Goal: Information Seeking & Learning: Learn about a topic

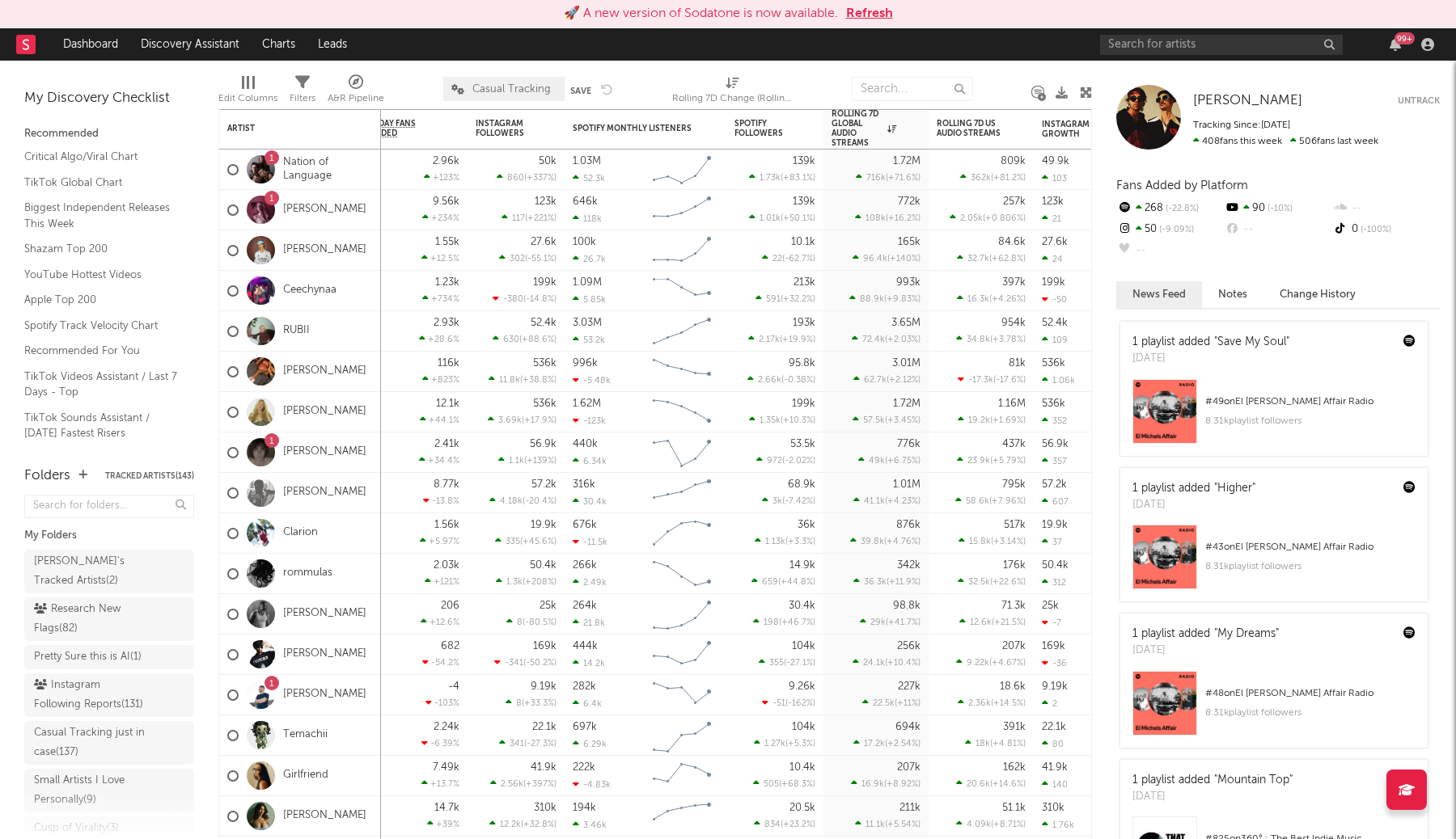
click at [1232, 58] on div "99 +" at bounding box center [1270, 44] width 340 height 32
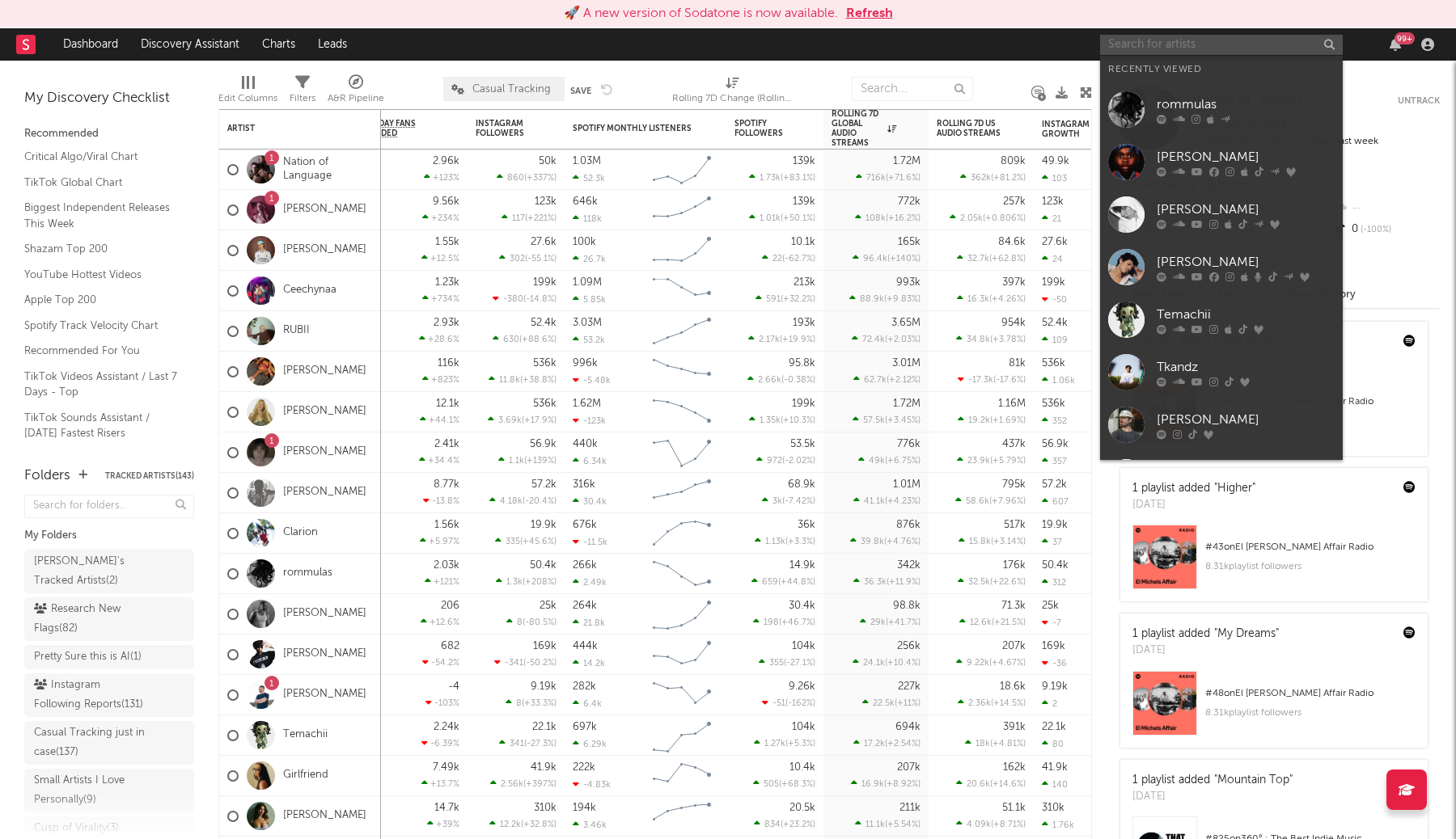
click at [1231, 48] on input "text" at bounding box center [1221, 44] width 243 height 20
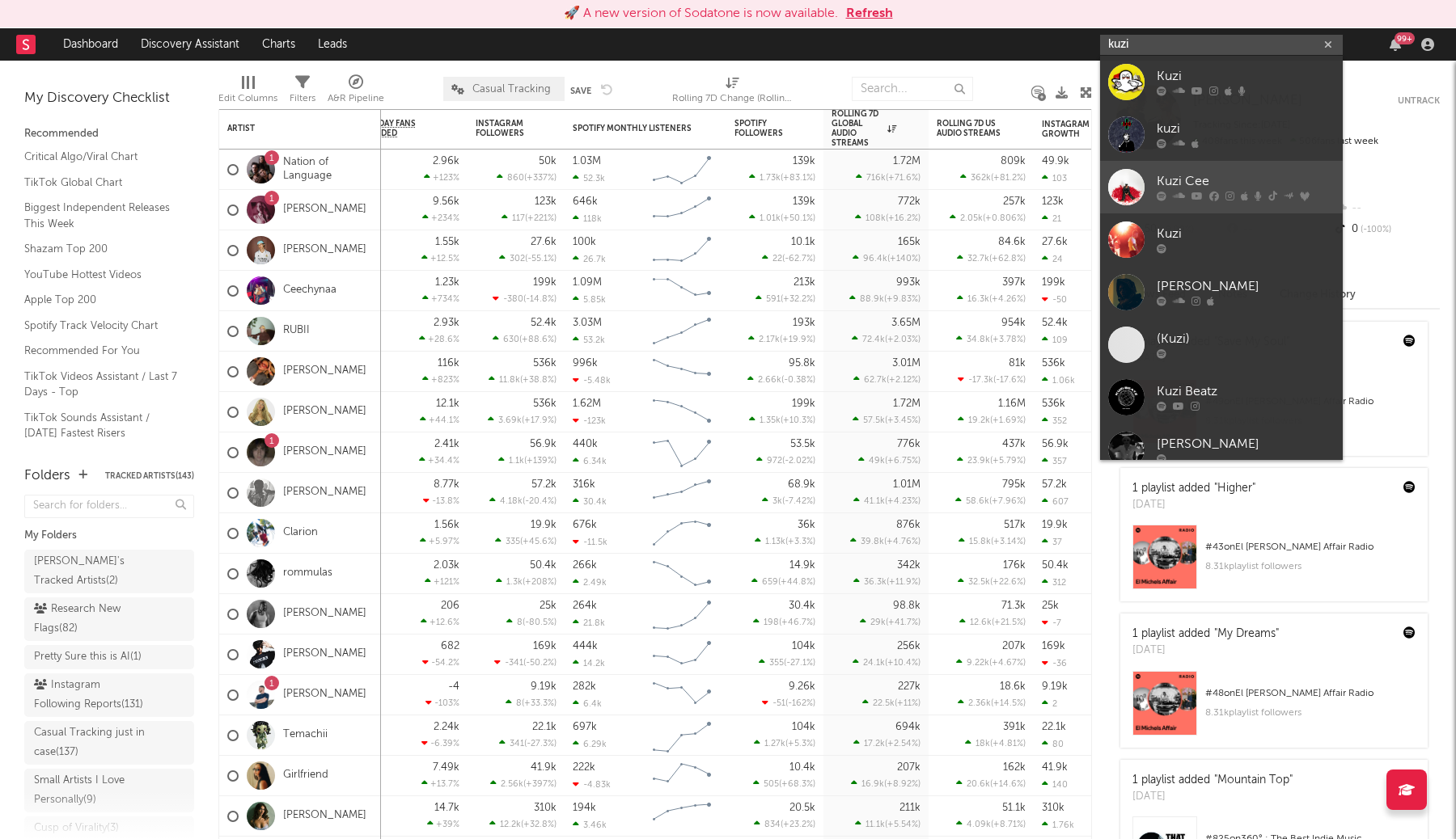
type input "kuzi"
click at [1288, 177] on div "Kuzi Cee" at bounding box center [1245, 182] width 178 height 19
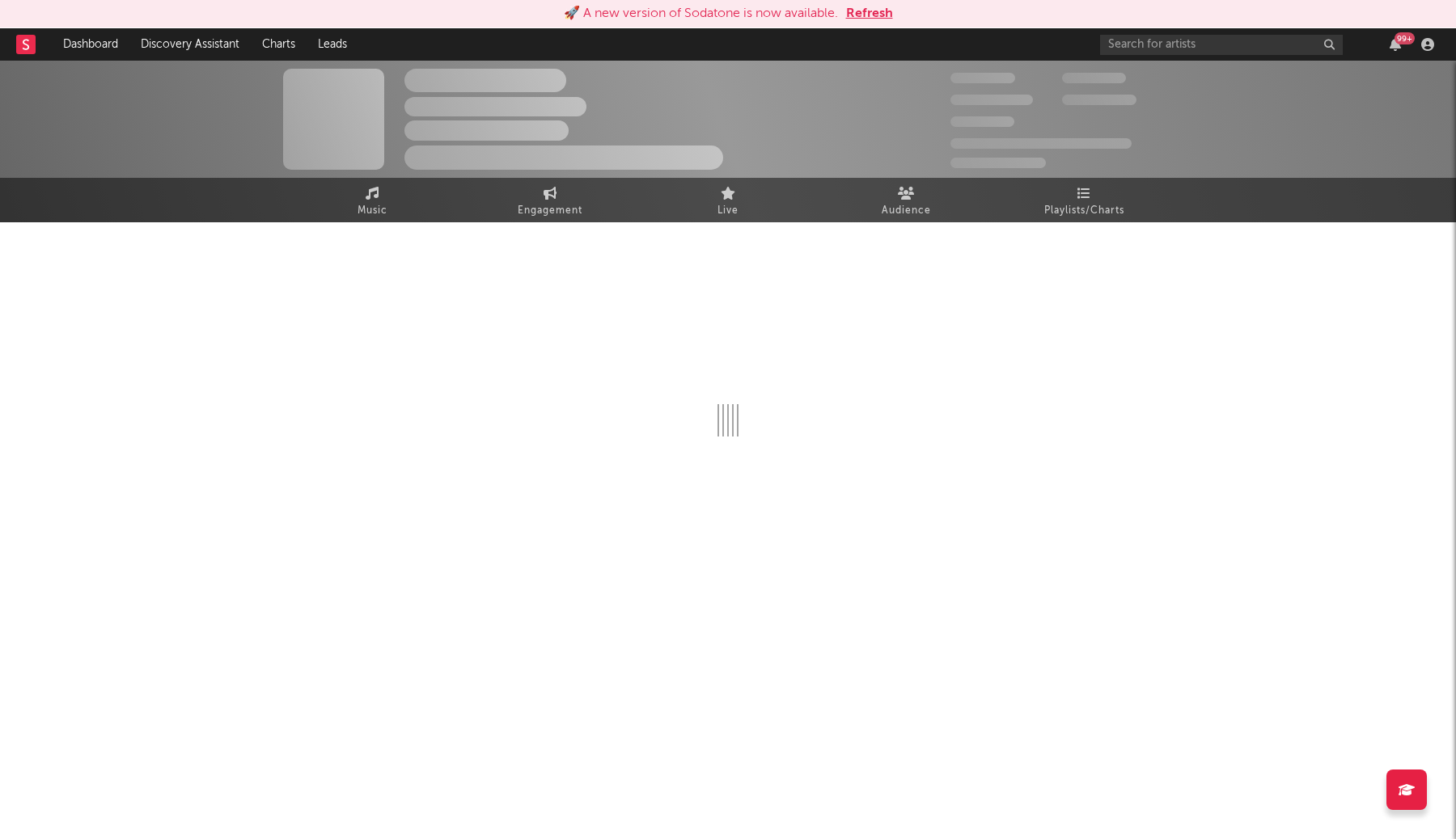
select select "6m"
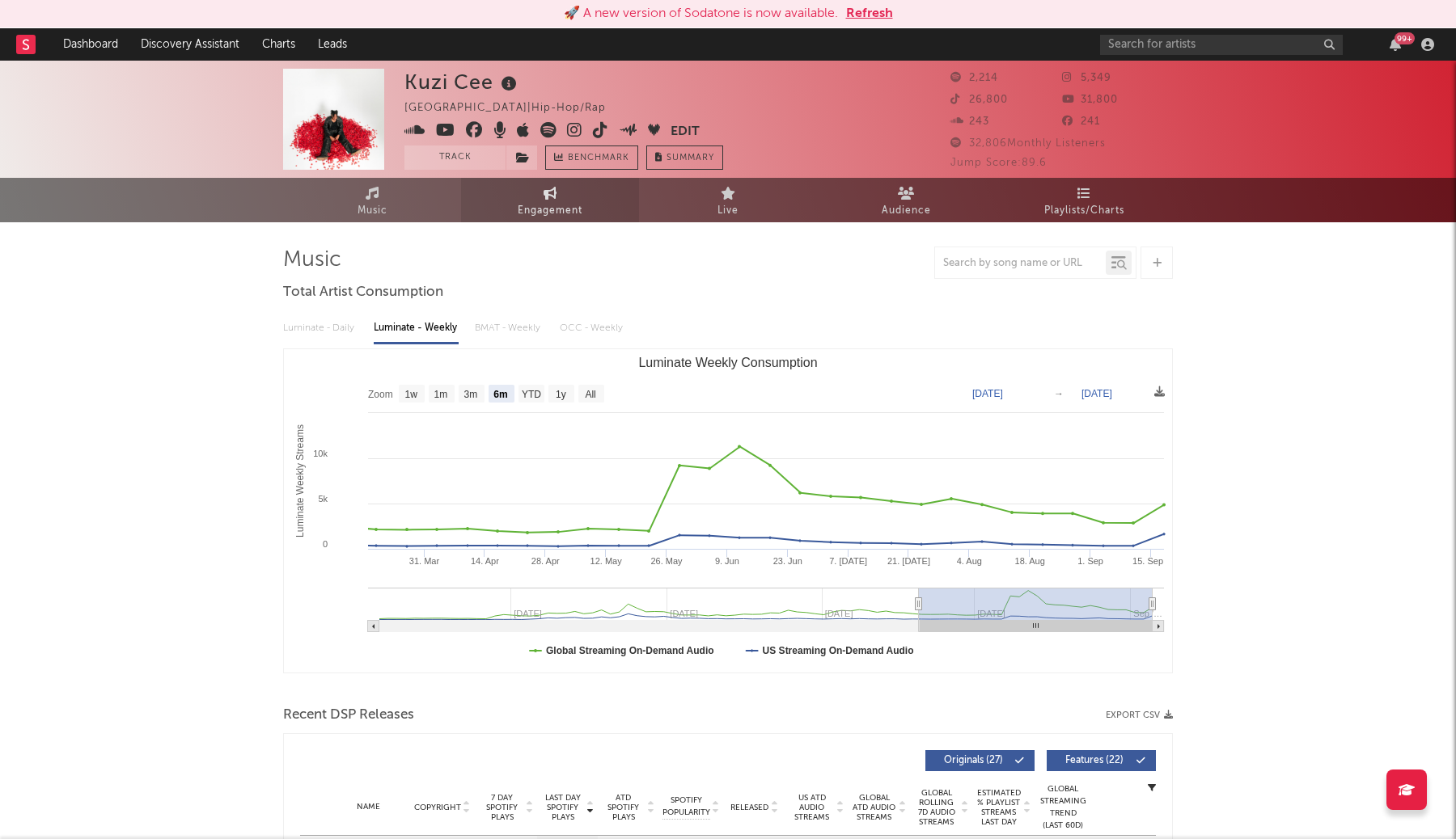
click at [572, 210] on span "Engagement" at bounding box center [550, 210] width 65 height 19
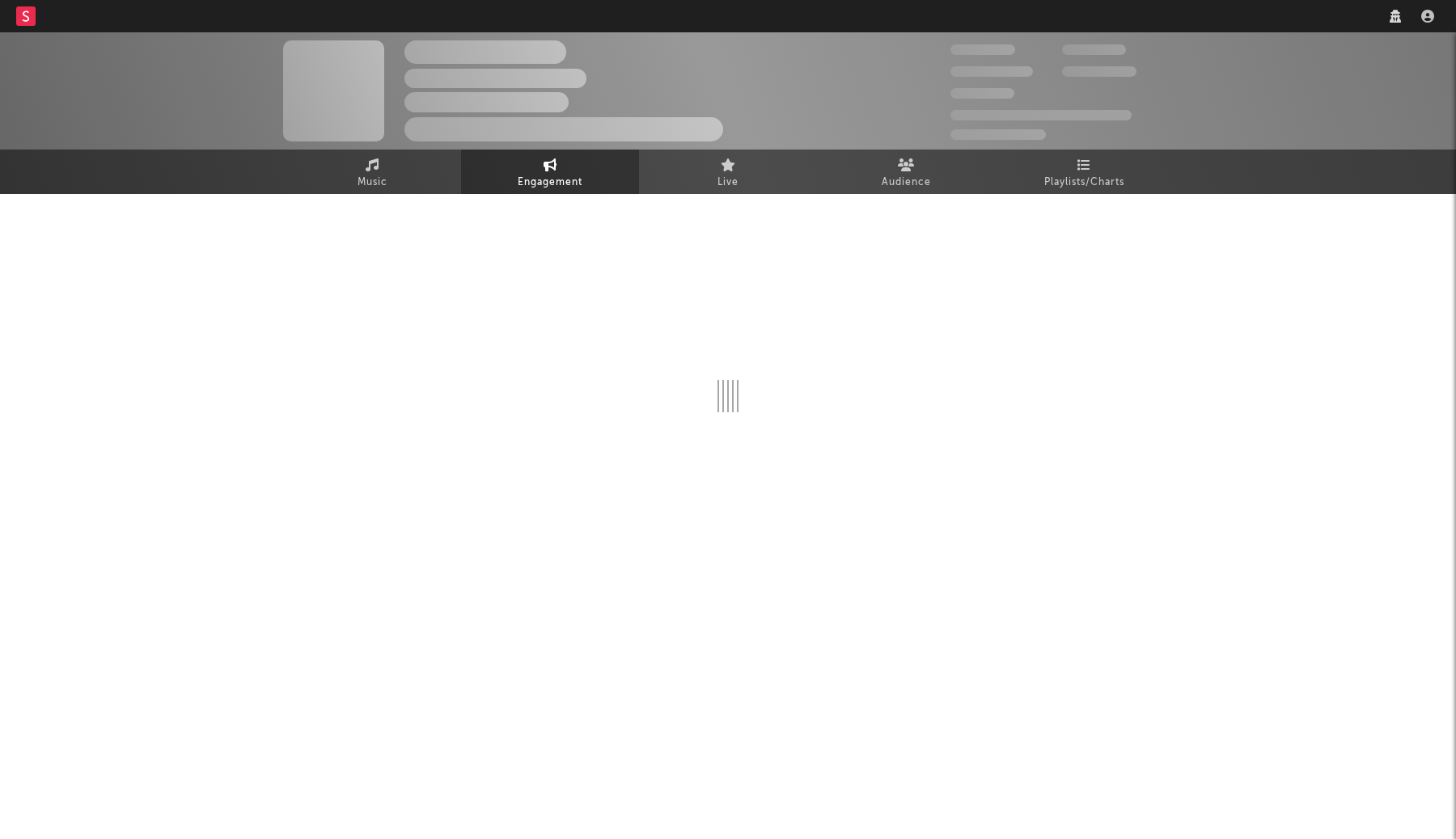
select select "1w"
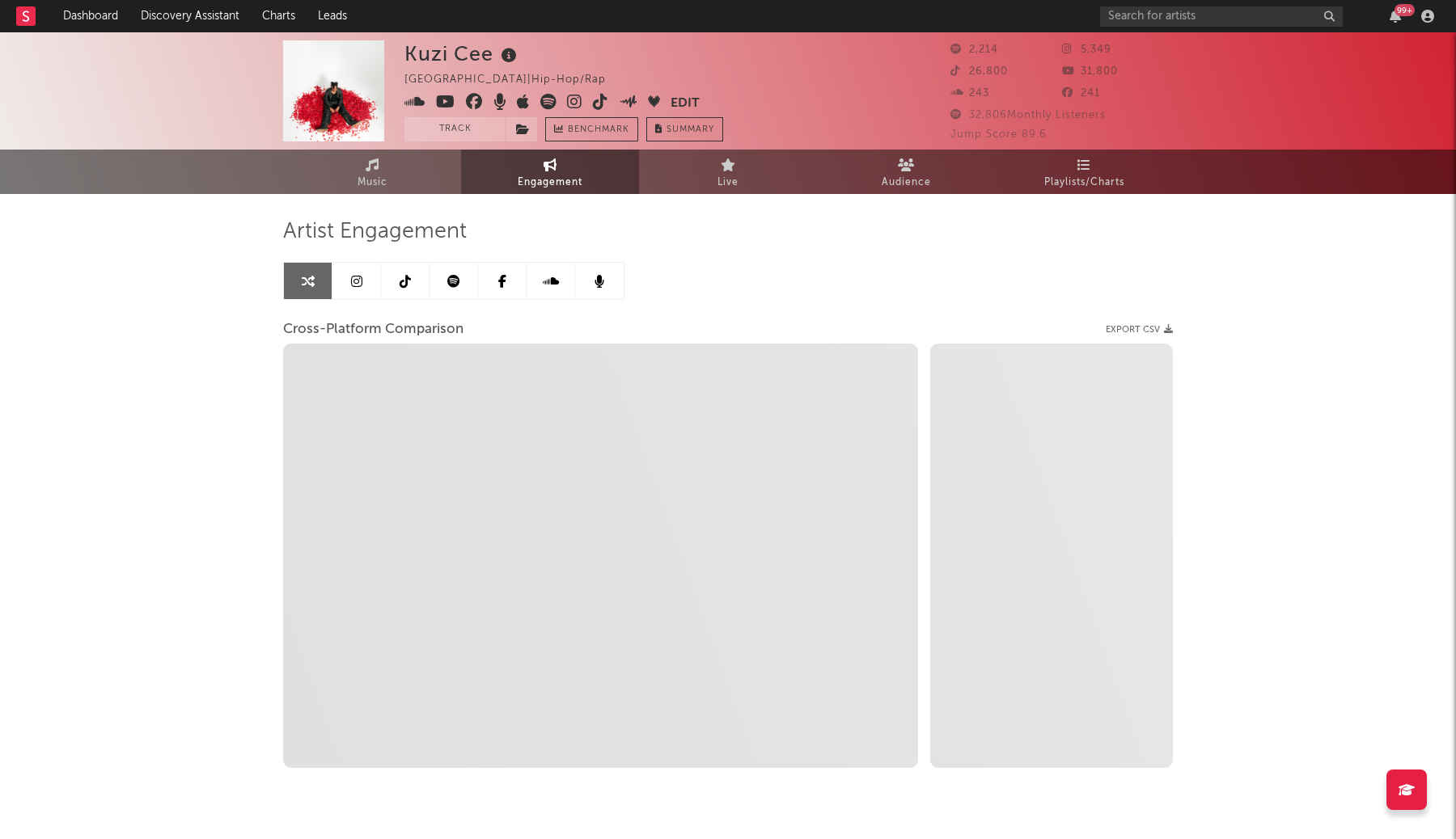
select select "1m"
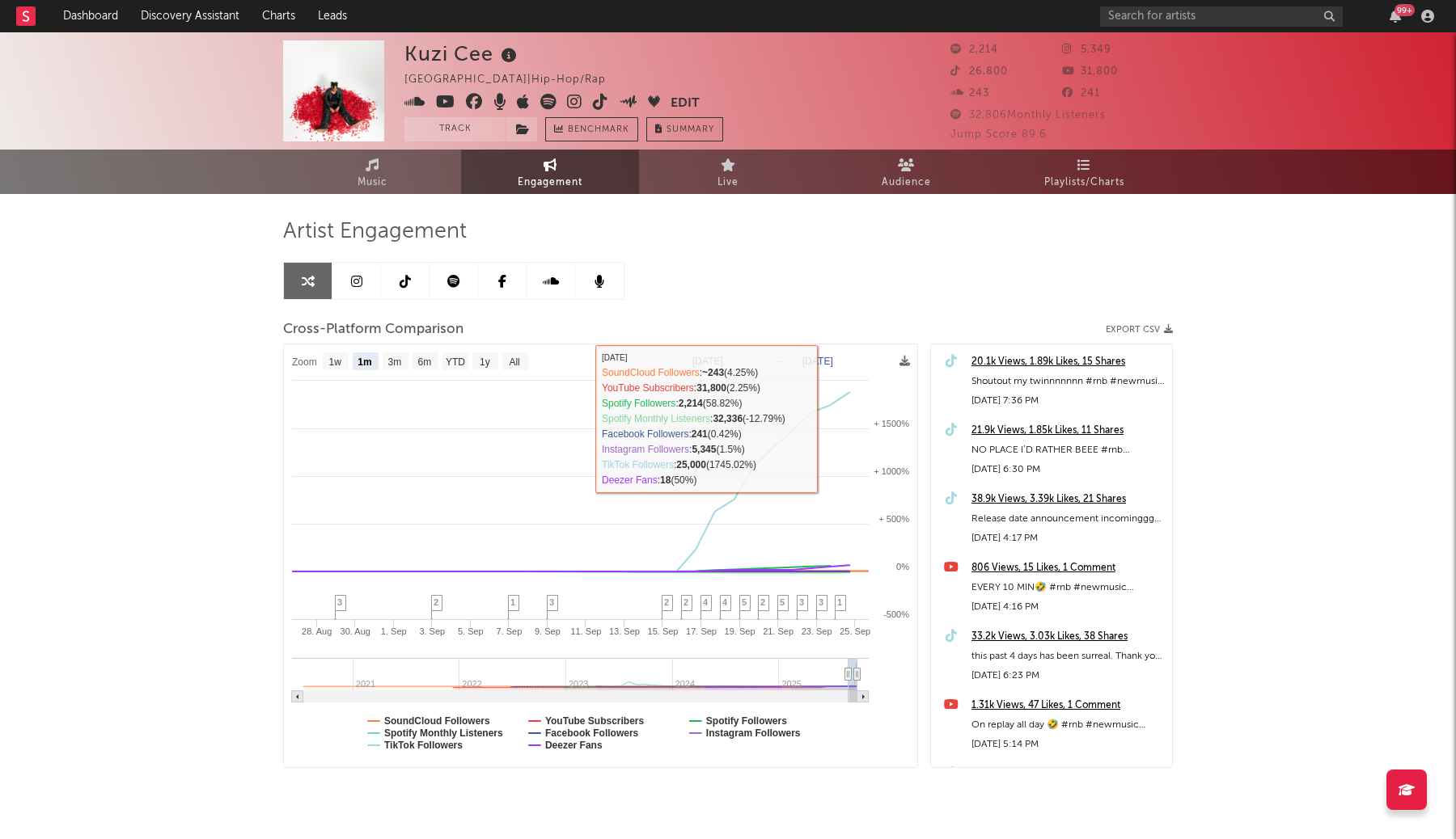
click at [838, 249] on div "Artist Engagement Cross-Platform Comparison Export CSV Zoom 1w 1m 3m 6m YTD 1y …" at bounding box center [728, 493] width 890 height 550
